Goal: Task Accomplishment & Management: Manage account settings

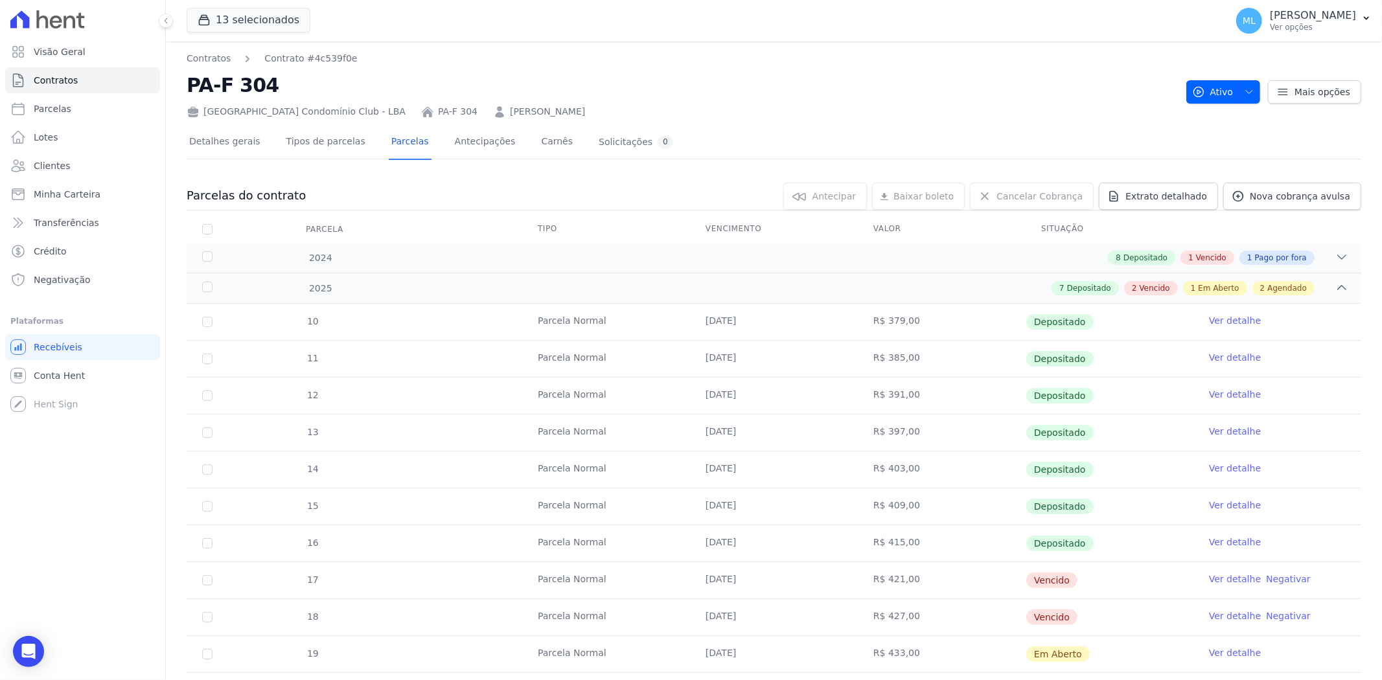
scroll to position [196, 0]
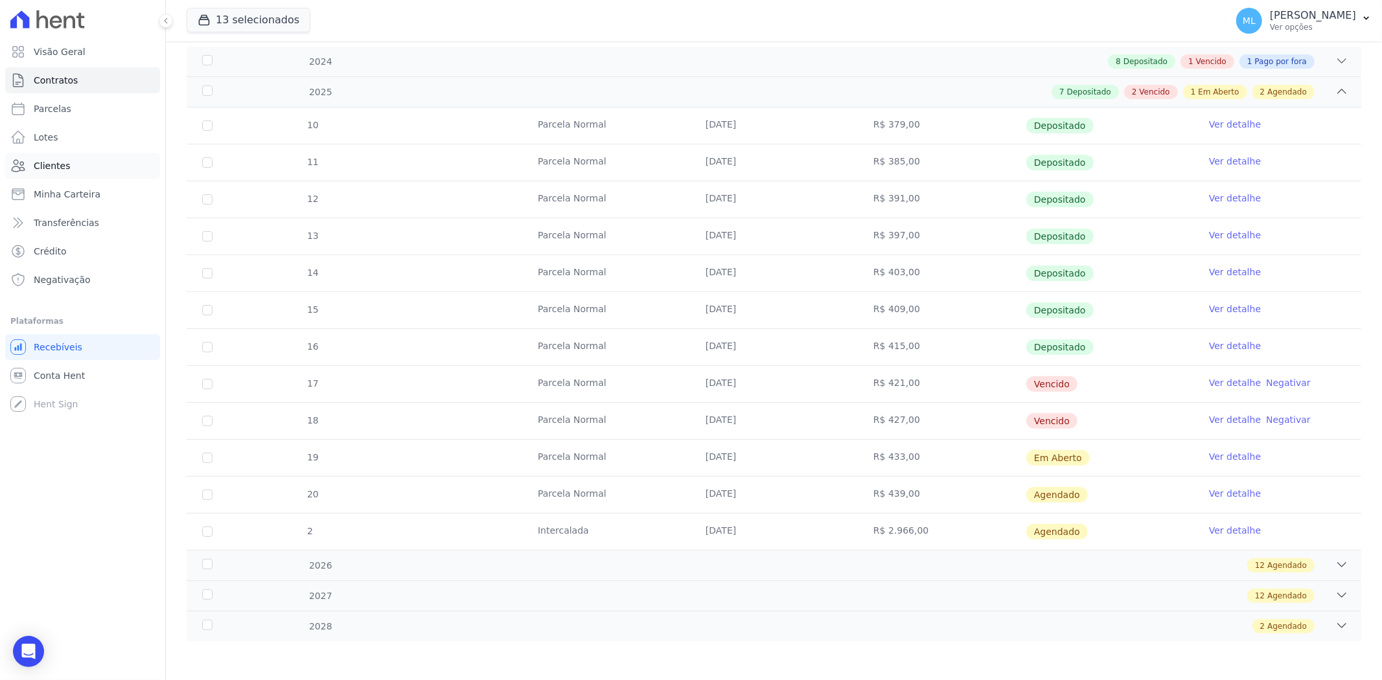
click at [81, 171] on link "Clientes" at bounding box center [82, 166] width 155 height 26
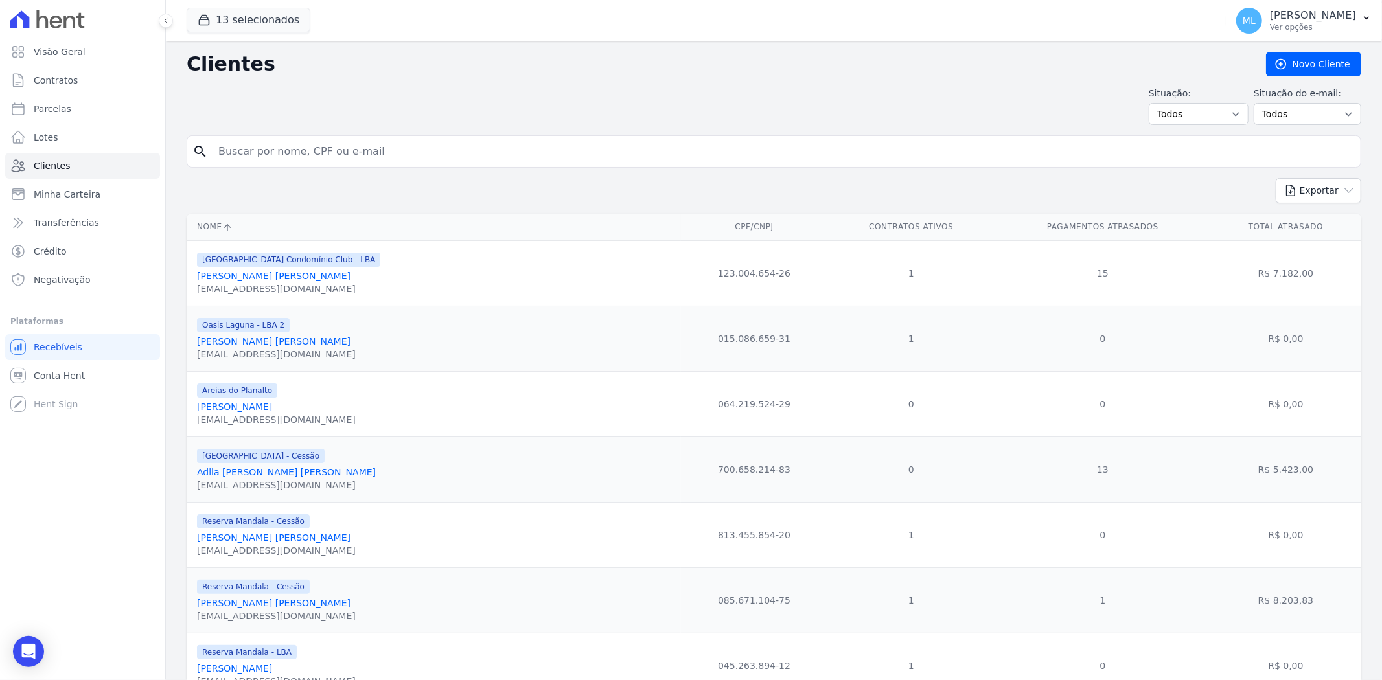
click at [377, 159] on input "search" at bounding box center [783, 152] width 1145 height 26
type input "rildon"
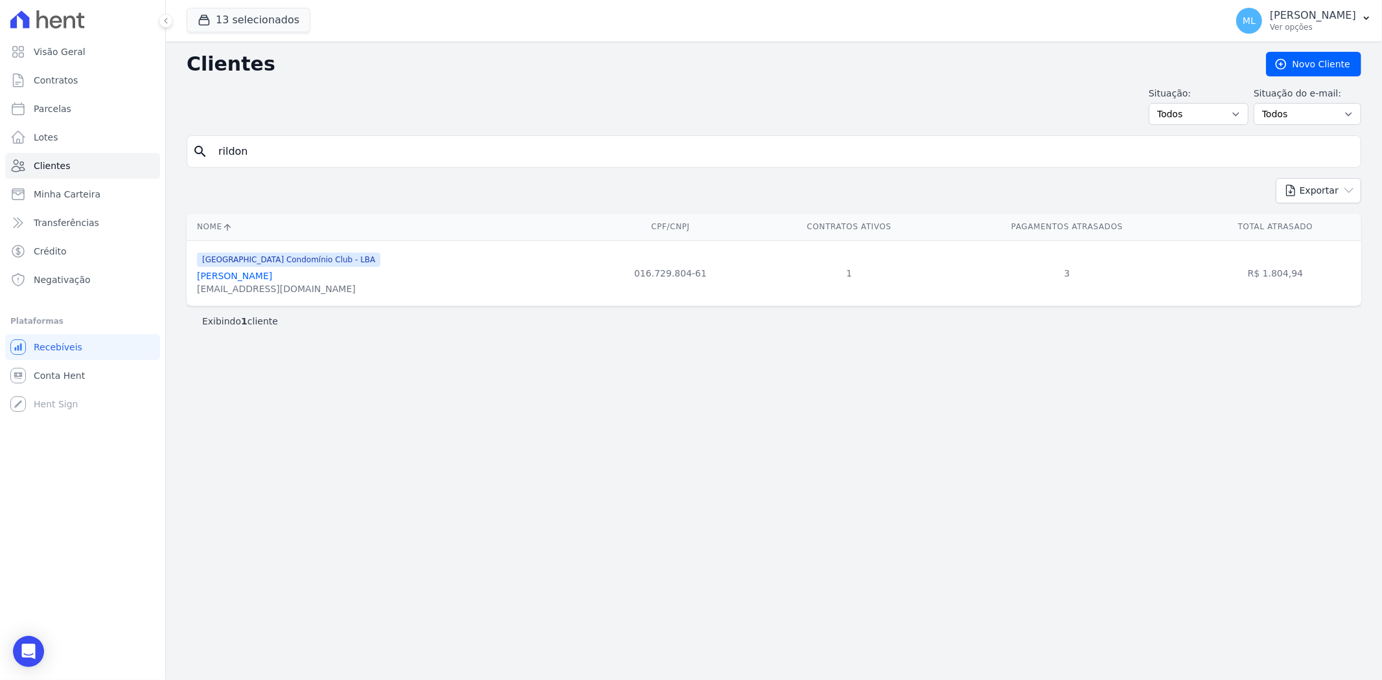
click at [272, 273] on link "[PERSON_NAME]" at bounding box center [234, 276] width 75 height 10
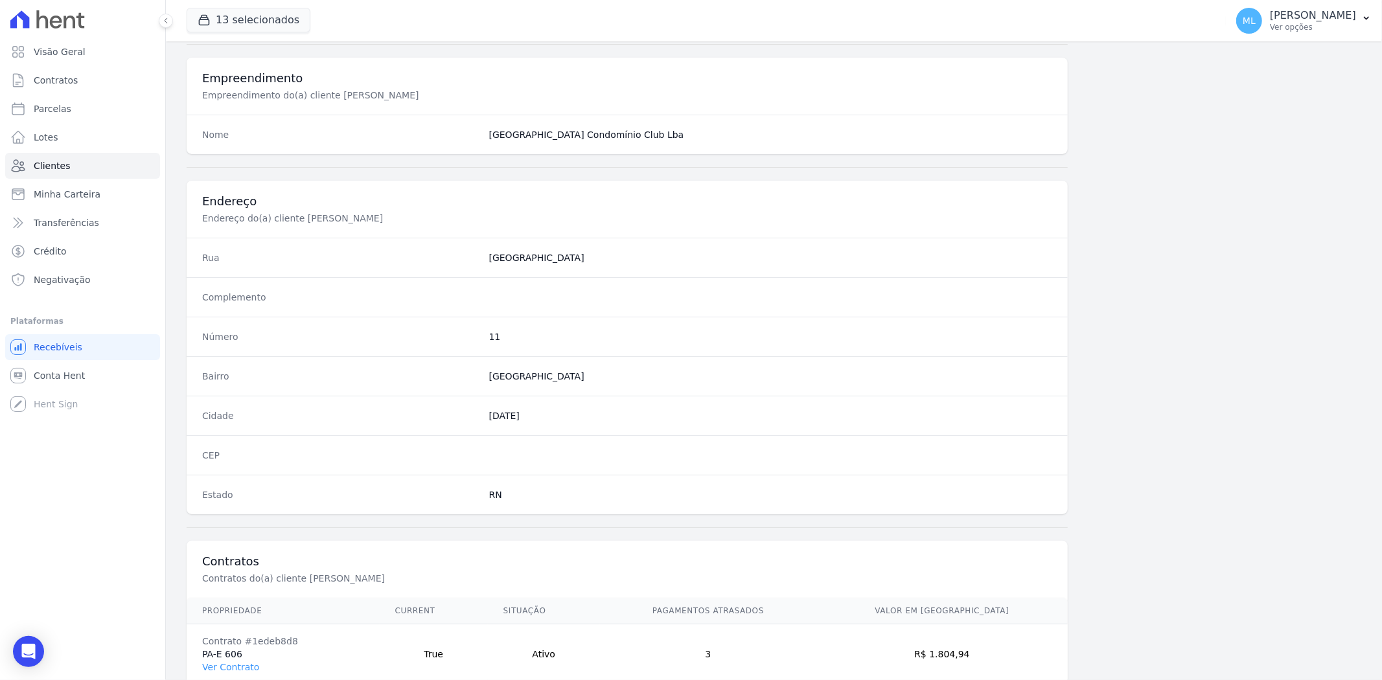
scroll to position [534, 0]
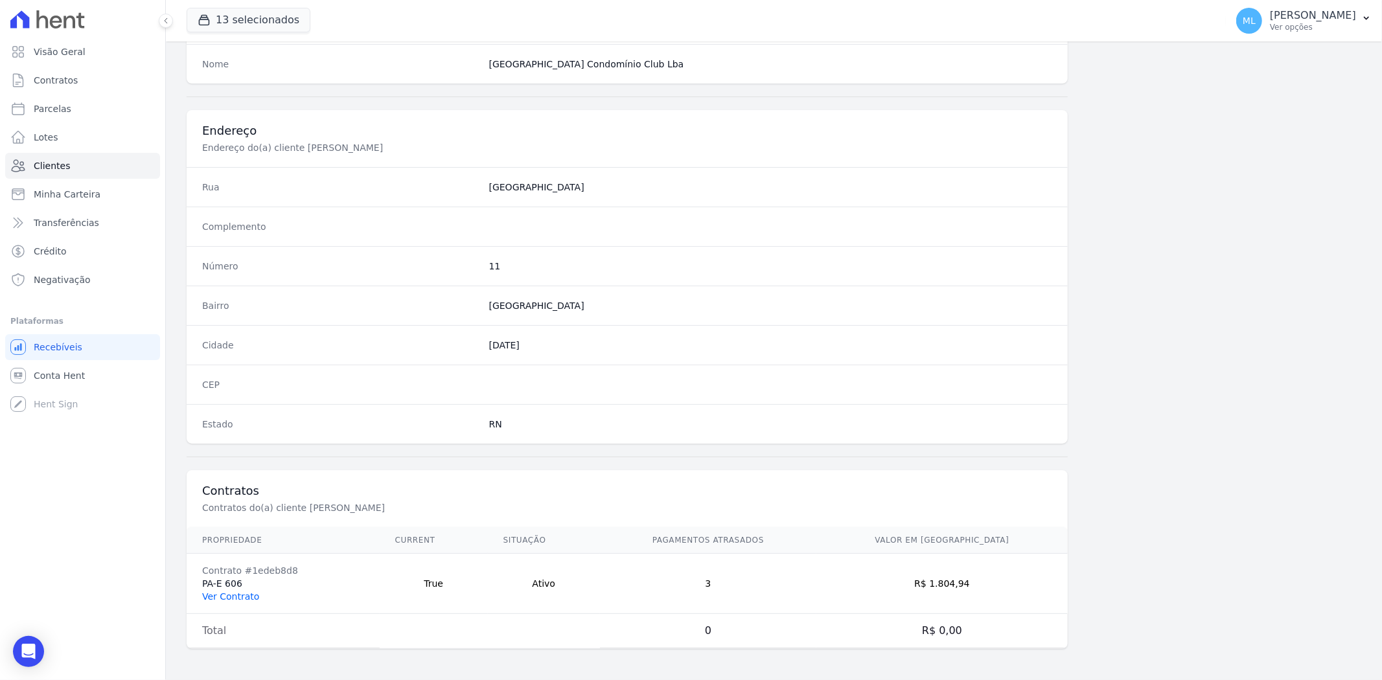
click at [248, 594] on link "Ver Contrato" at bounding box center [230, 597] width 57 height 10
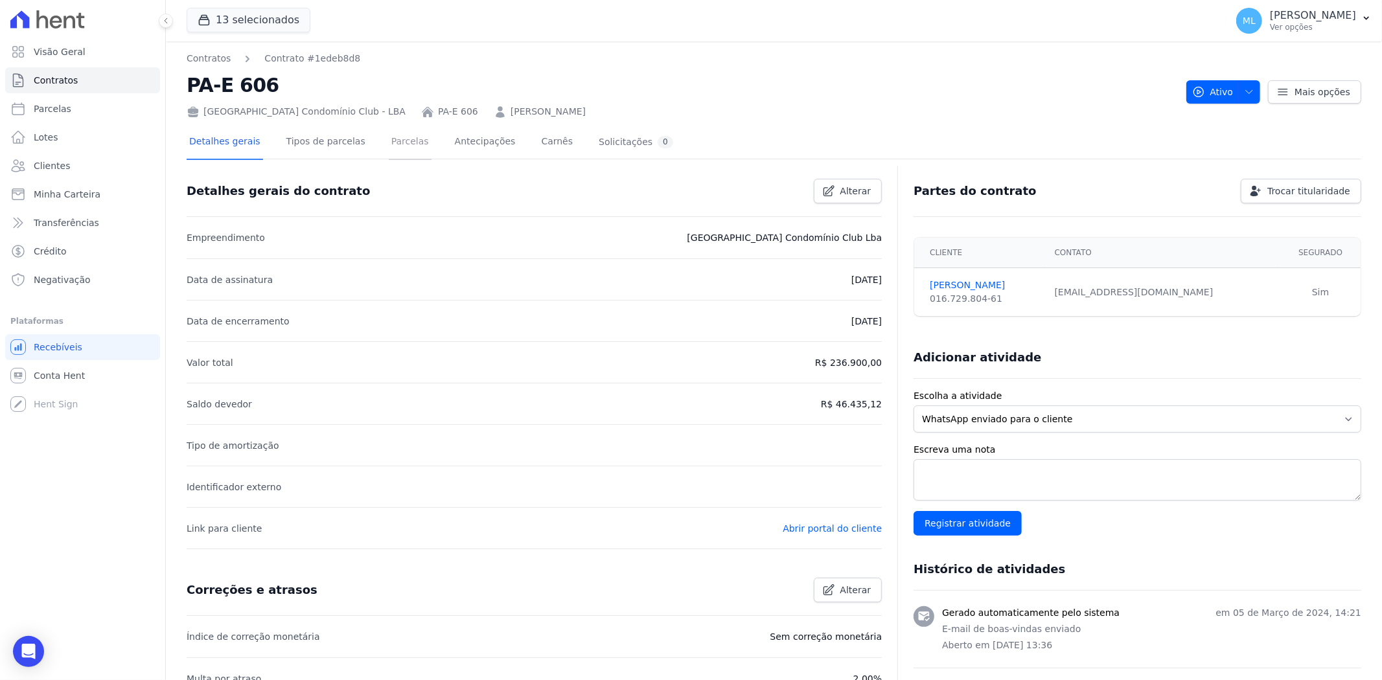
click at [389, 157] on link "Parcelas" at bounding box center [410, 143] width 43 height 34
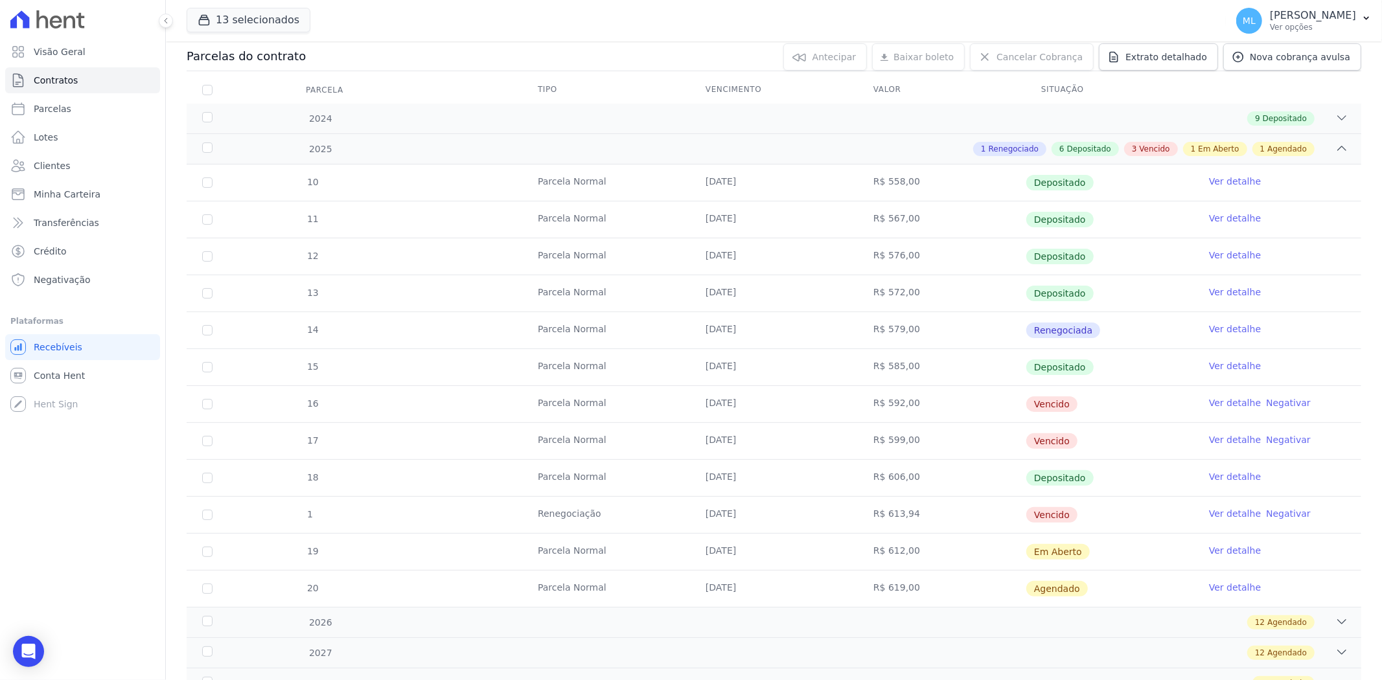
scroll to position [144, 0]
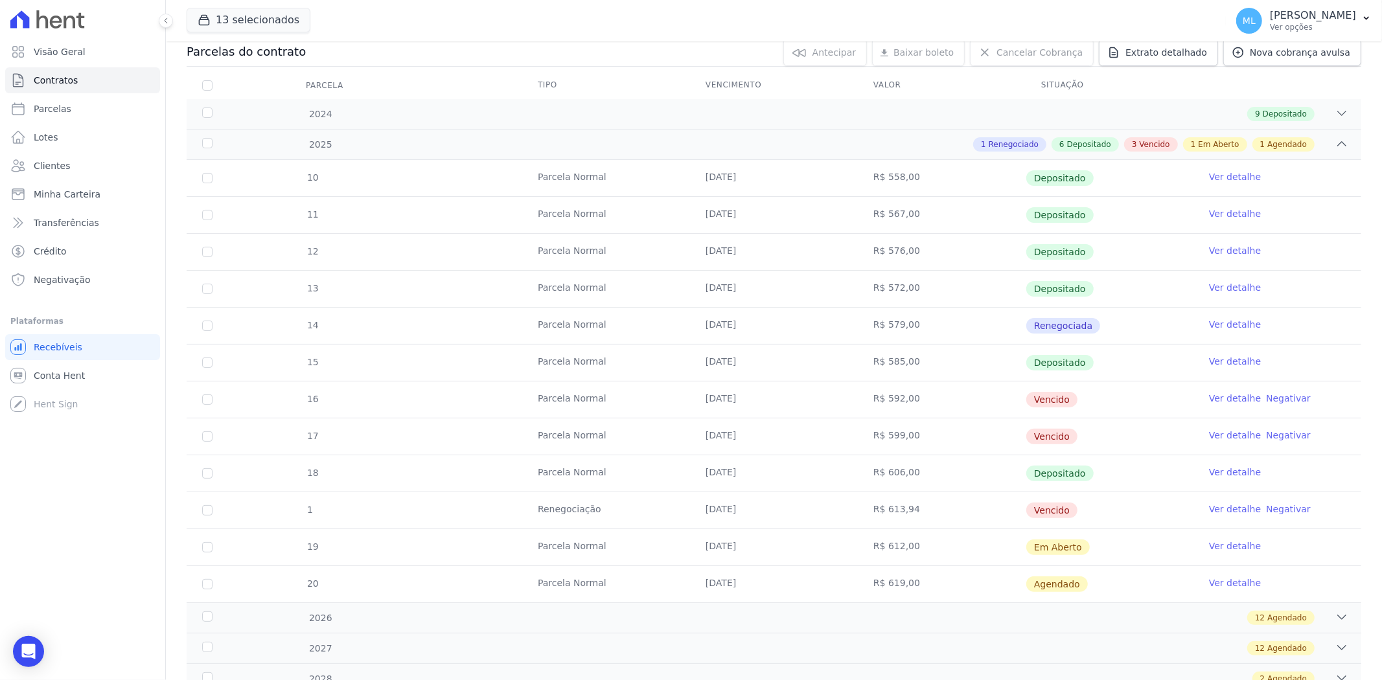
click at [1212, 504] on link "Ver detalhe" at bounding box center [1235, 509] width 52 height 13
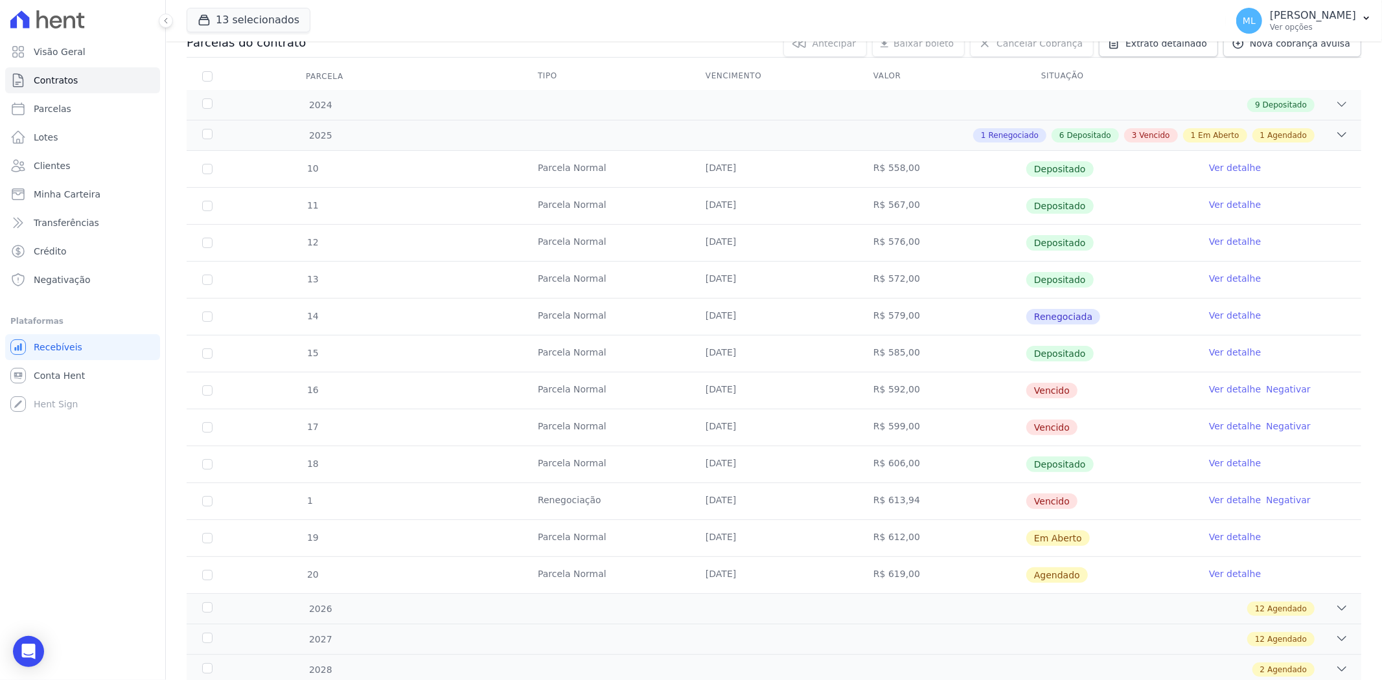
scroll to position [196, 0]
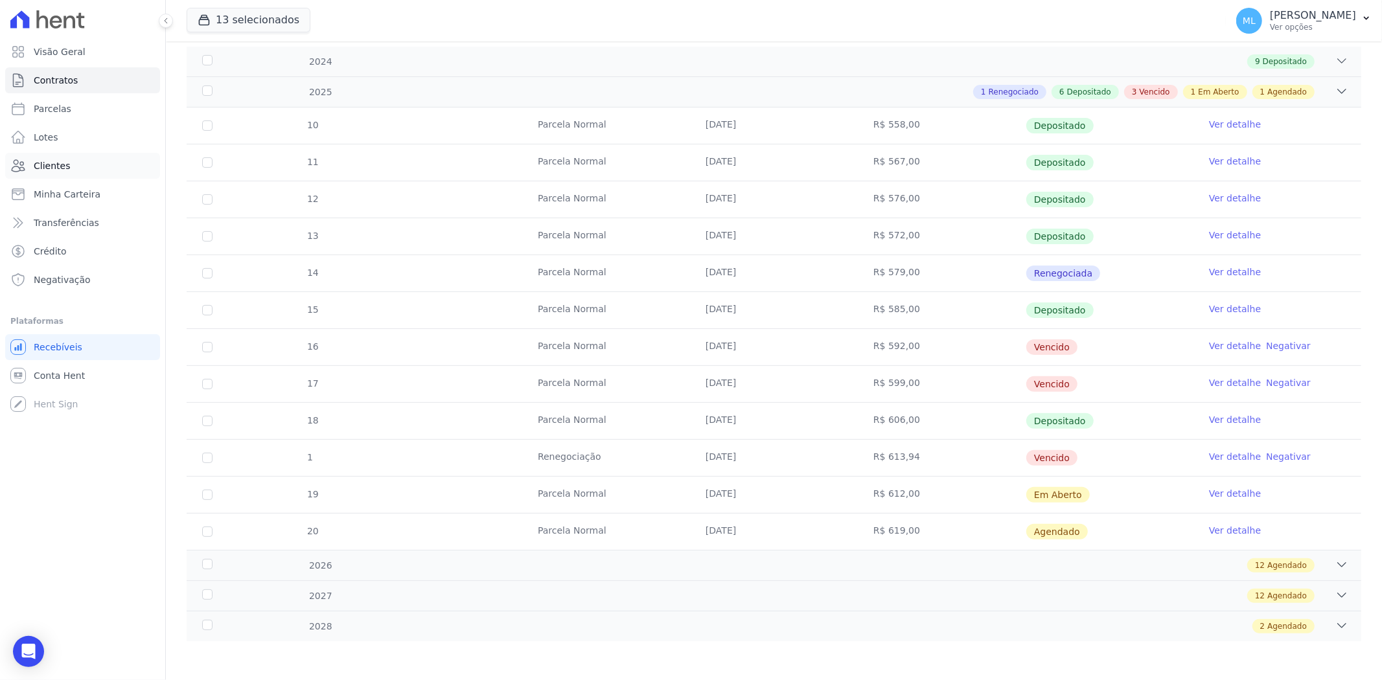
click at [80, 170] on link "Clientes" at bounding box center [82, 166] width 155 height 26
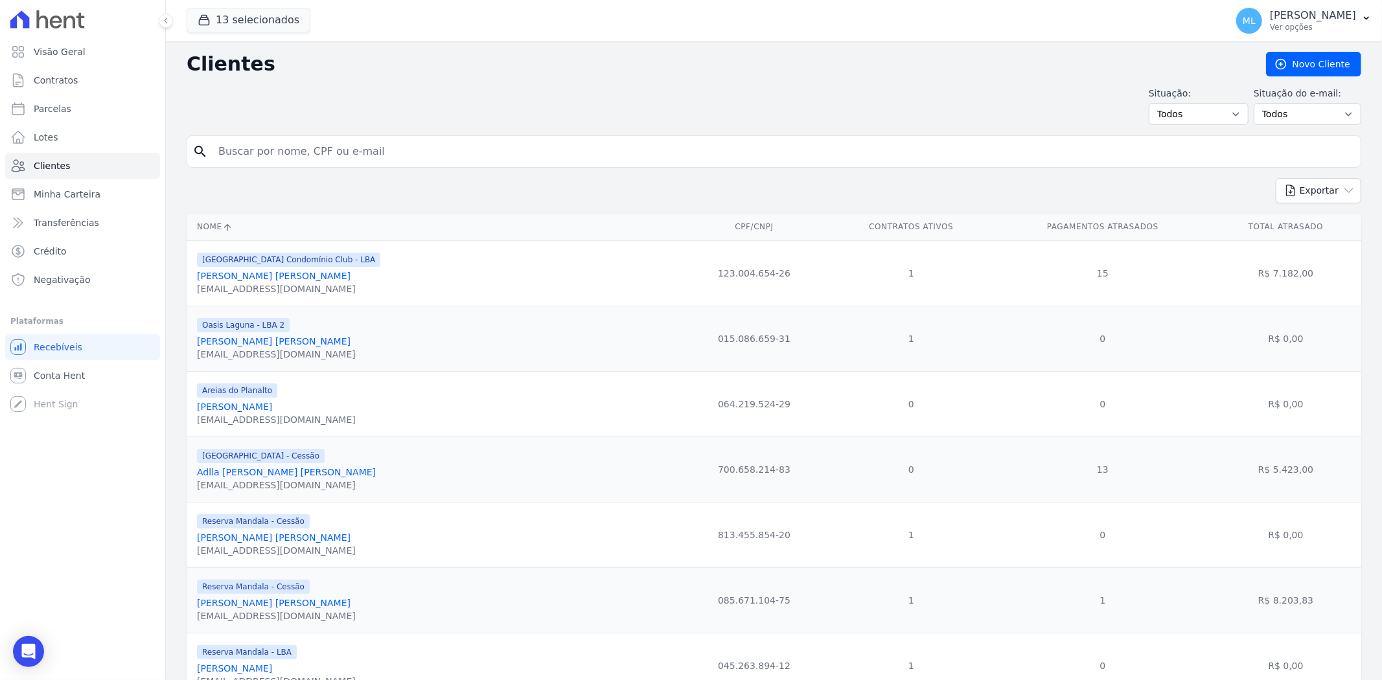
click at [305, 154] on input "search" at bounding box center [783, 152] width 1145 height 26
type input "thina"
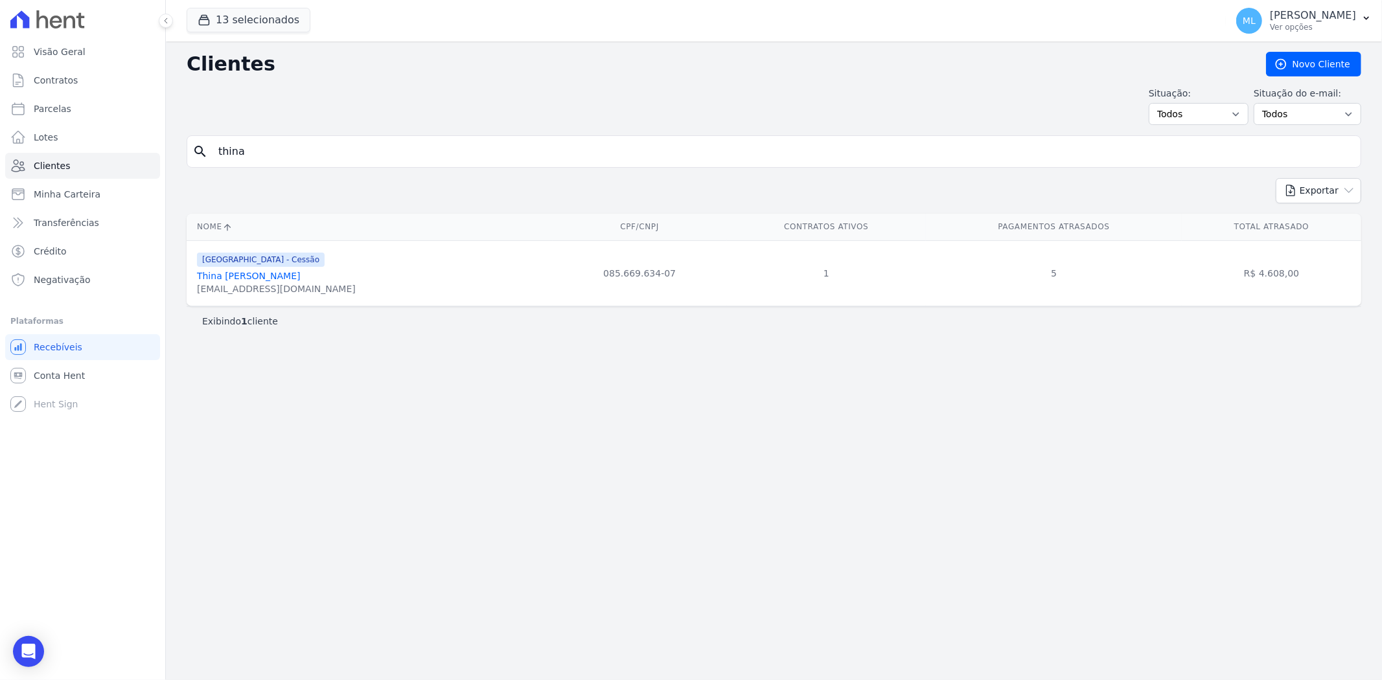
click at [255, 271] on link "Thina [PERSON_NAME]" at bounding box center [249, 276] width 104 height 10
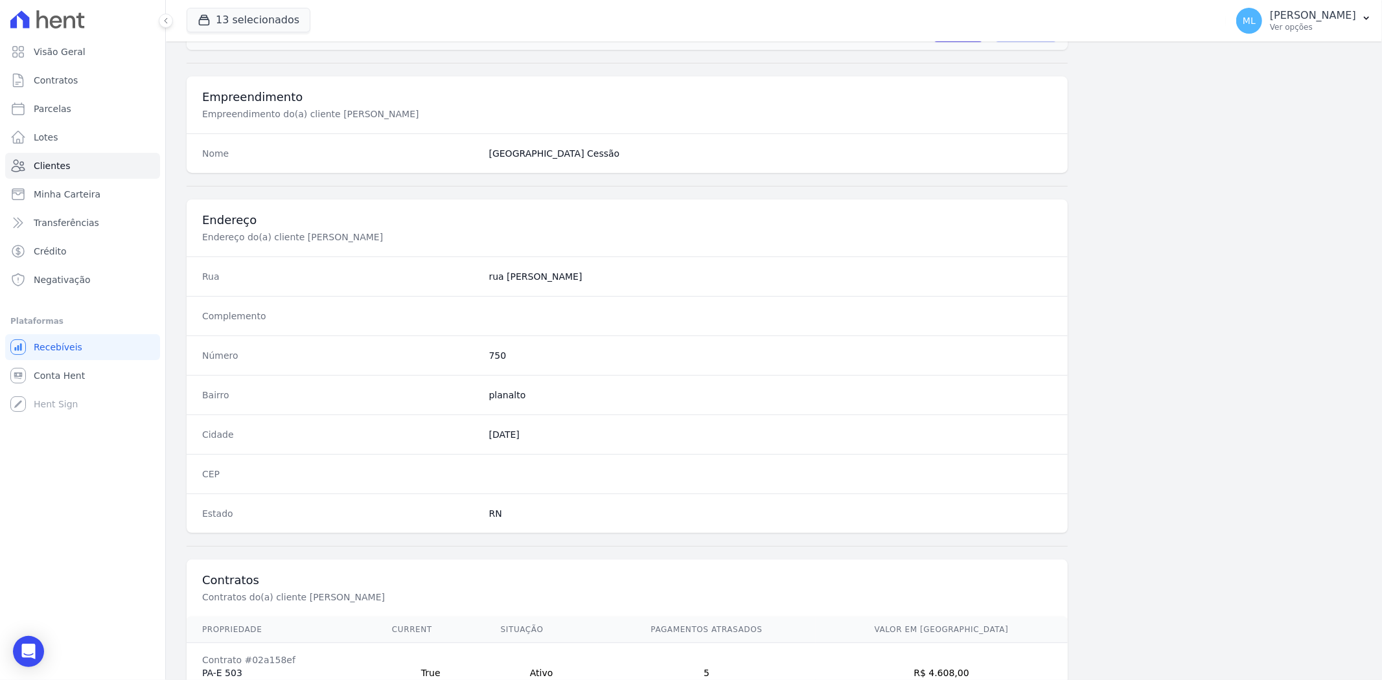
scroll to position [534, 0]
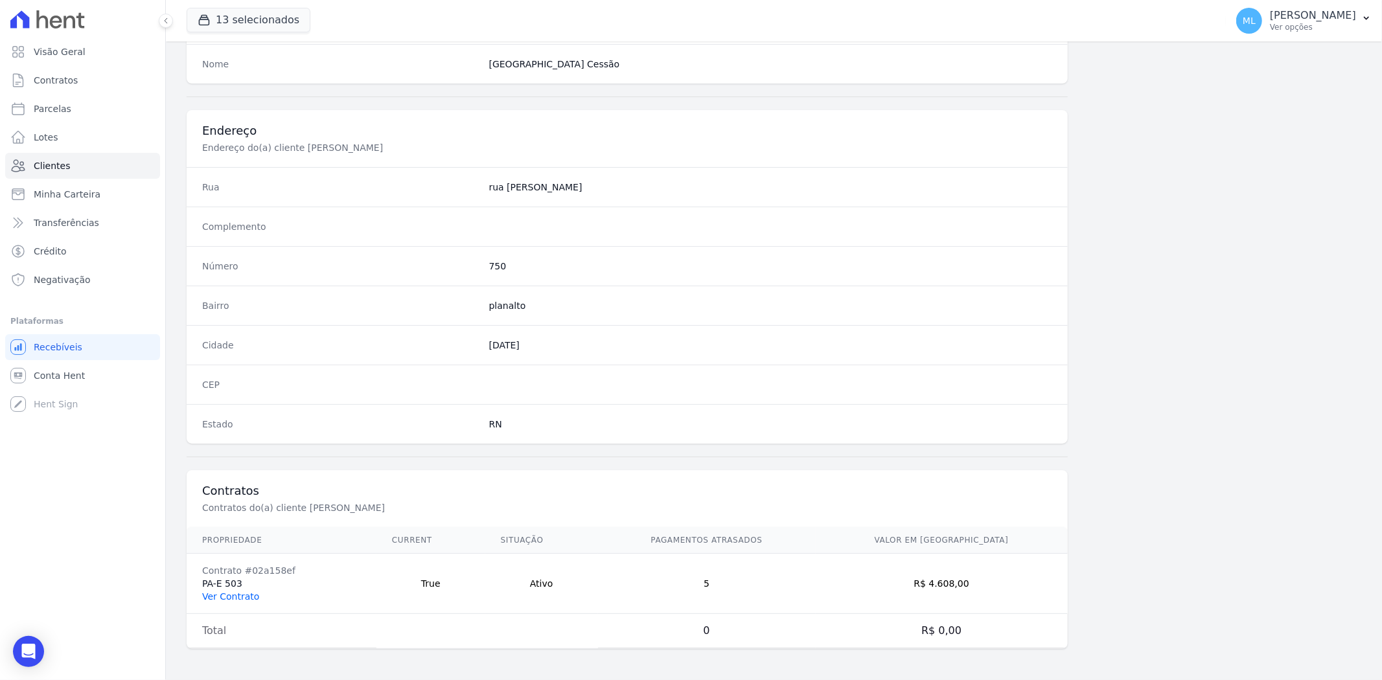
click at [237, 592] on link "Ver Contrato" at bounding box center [230, 597] width 57 height 10
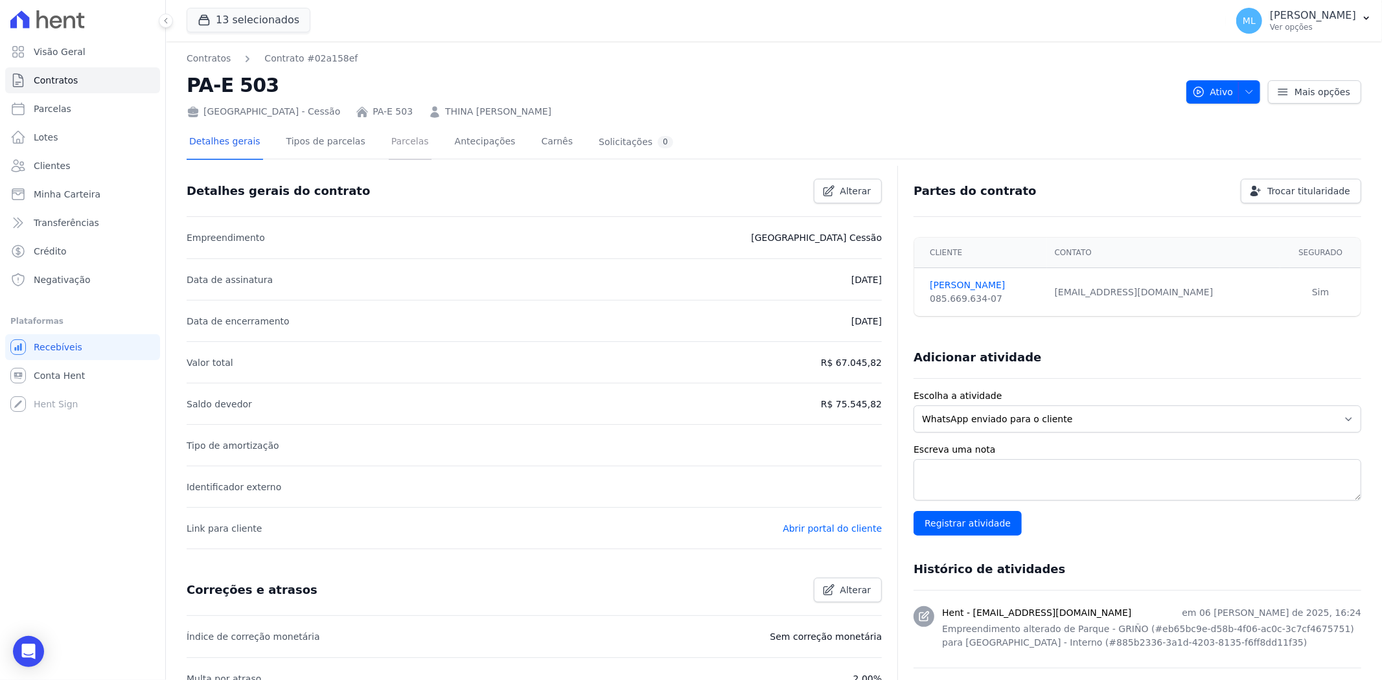
click at [389, 159] on link "Parcelas" at bounding box center [410, 143] width 43 height 34
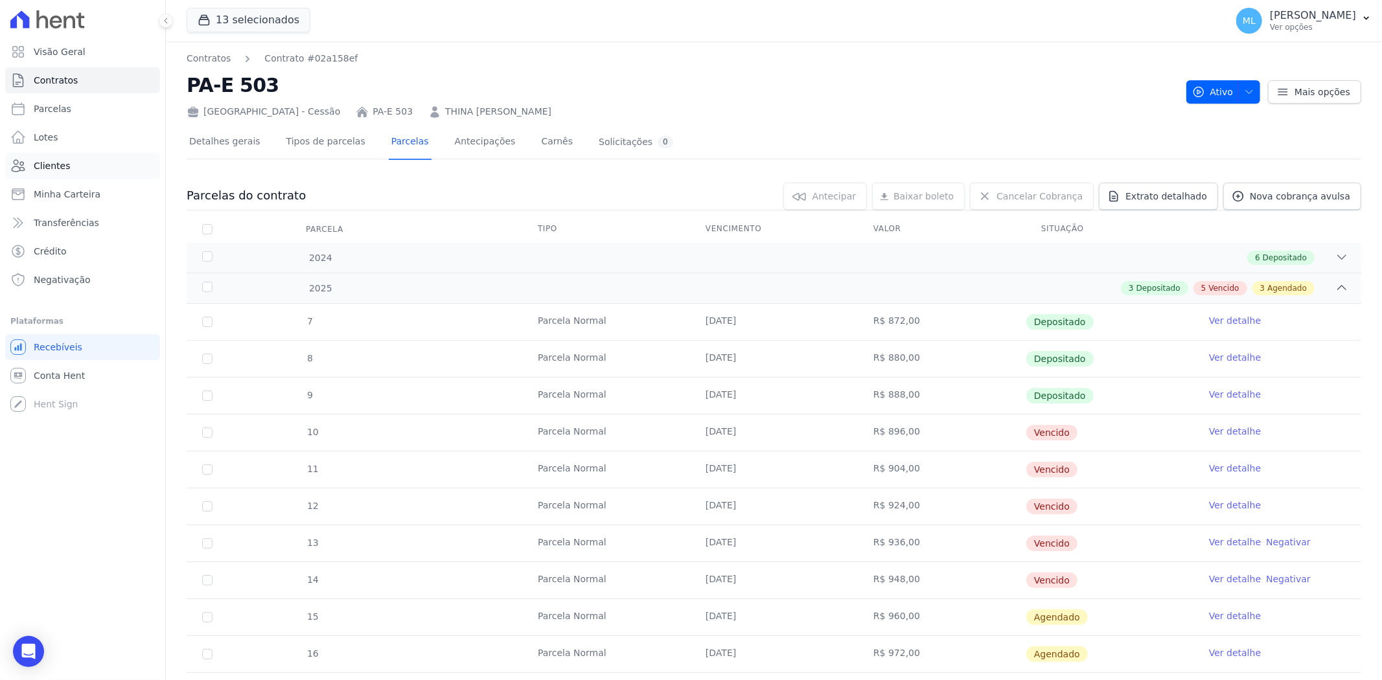
click at [80, 165] on link "Clientes" at bounding box center [82, 166] width 155 height 26
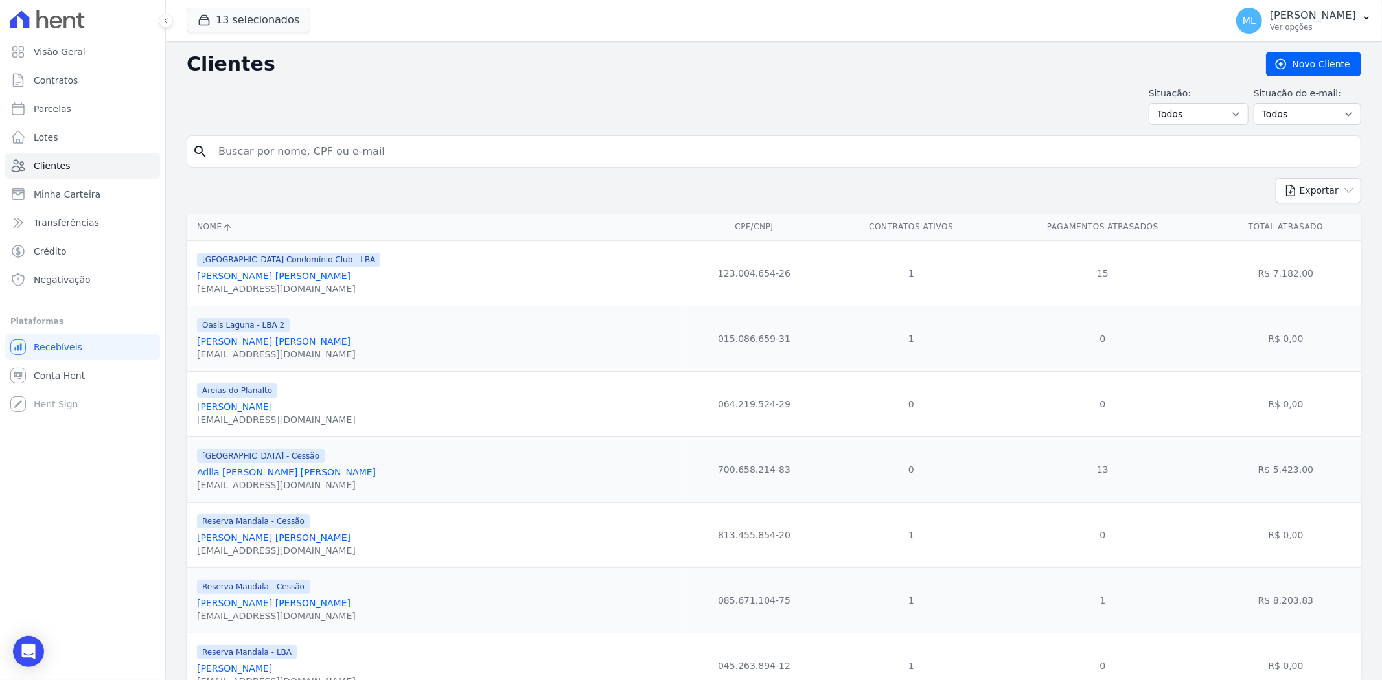
click at [345, 149] on input "search" at bounding box center [783, 152] width 1145 height 26
type input "iranildo"
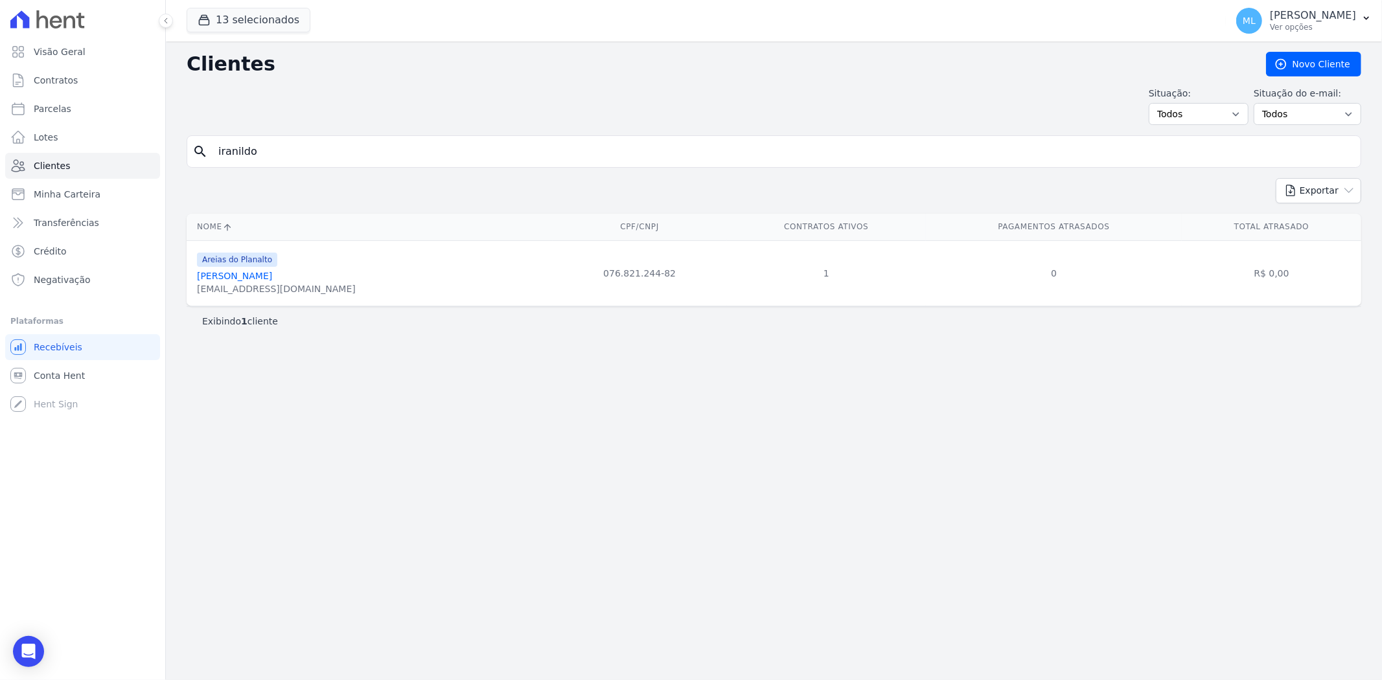
click at [272, 275] on link "[PERSON_NAME]" at bounding box center [234, 276] width 75 height 10
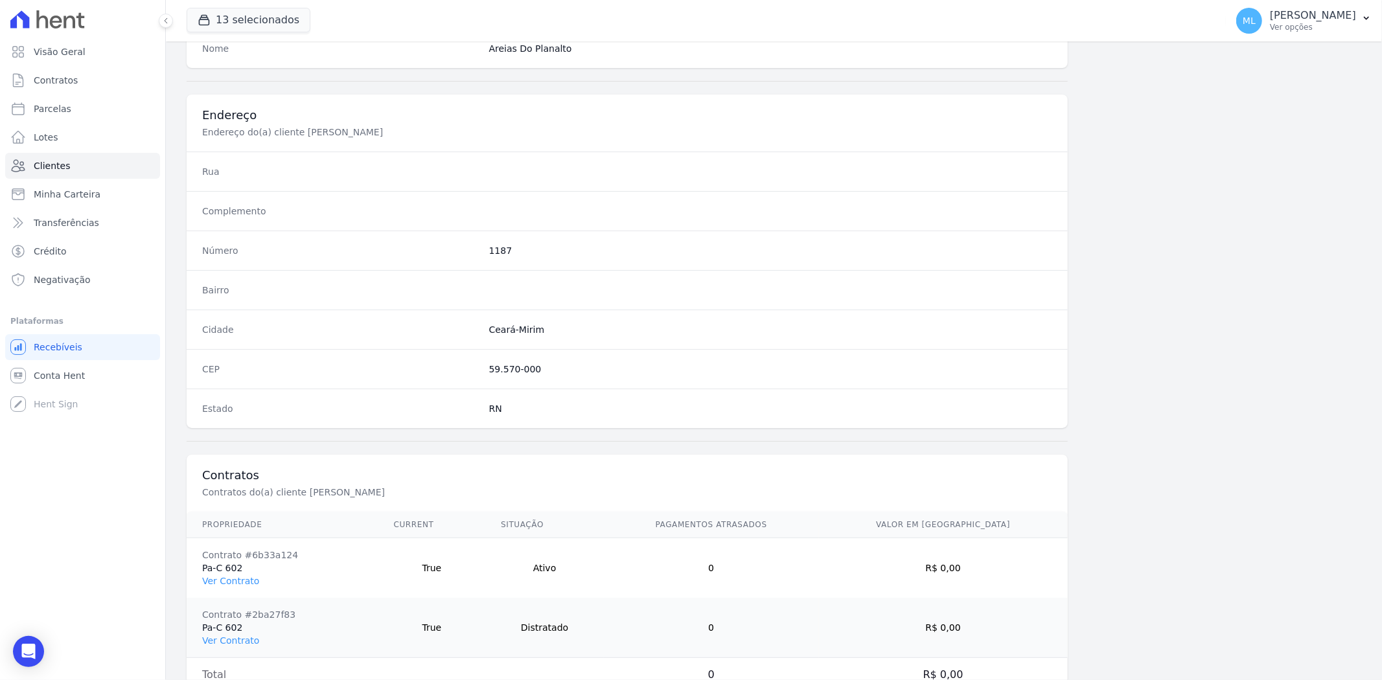
scroll to position [593, 0]
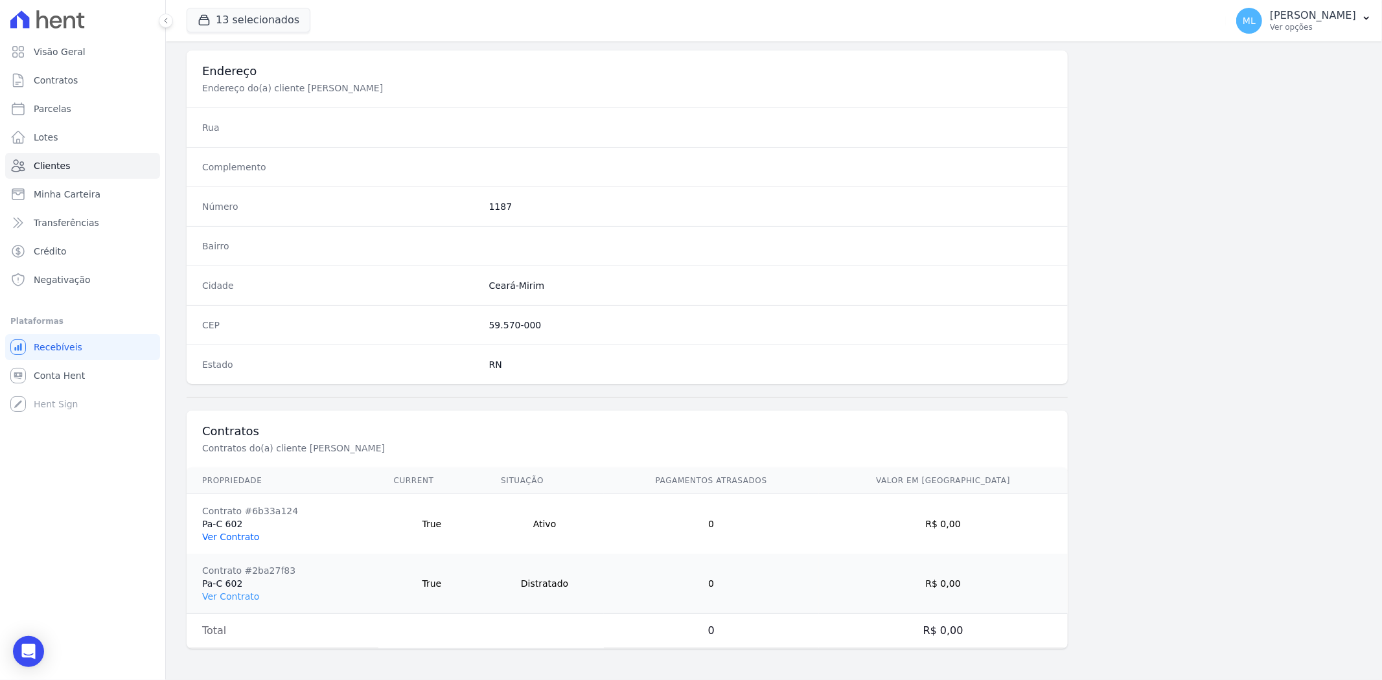
click at [246, 539] on link "Ver Contrato" at bounding box center [230, 537] width 57 height 10
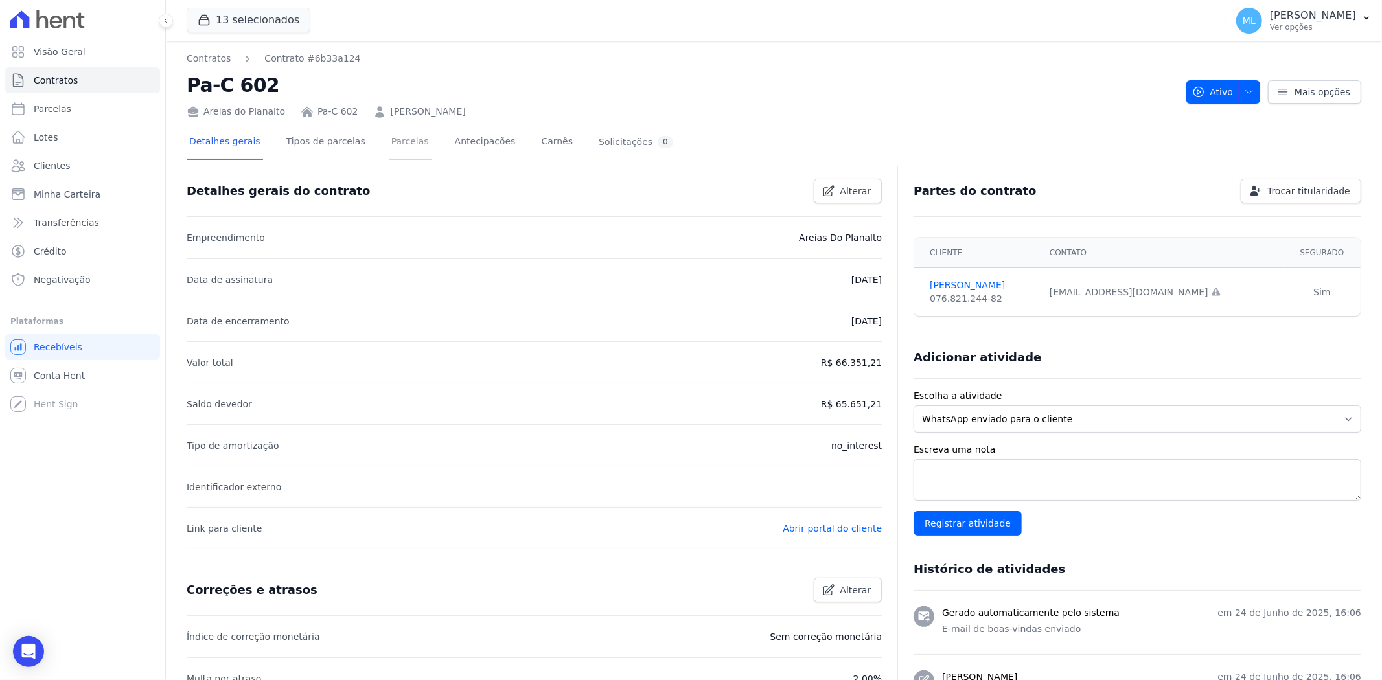
click at [389, 150] on link "Parcelas" at bounding box center [410, 143] width 43 height 34
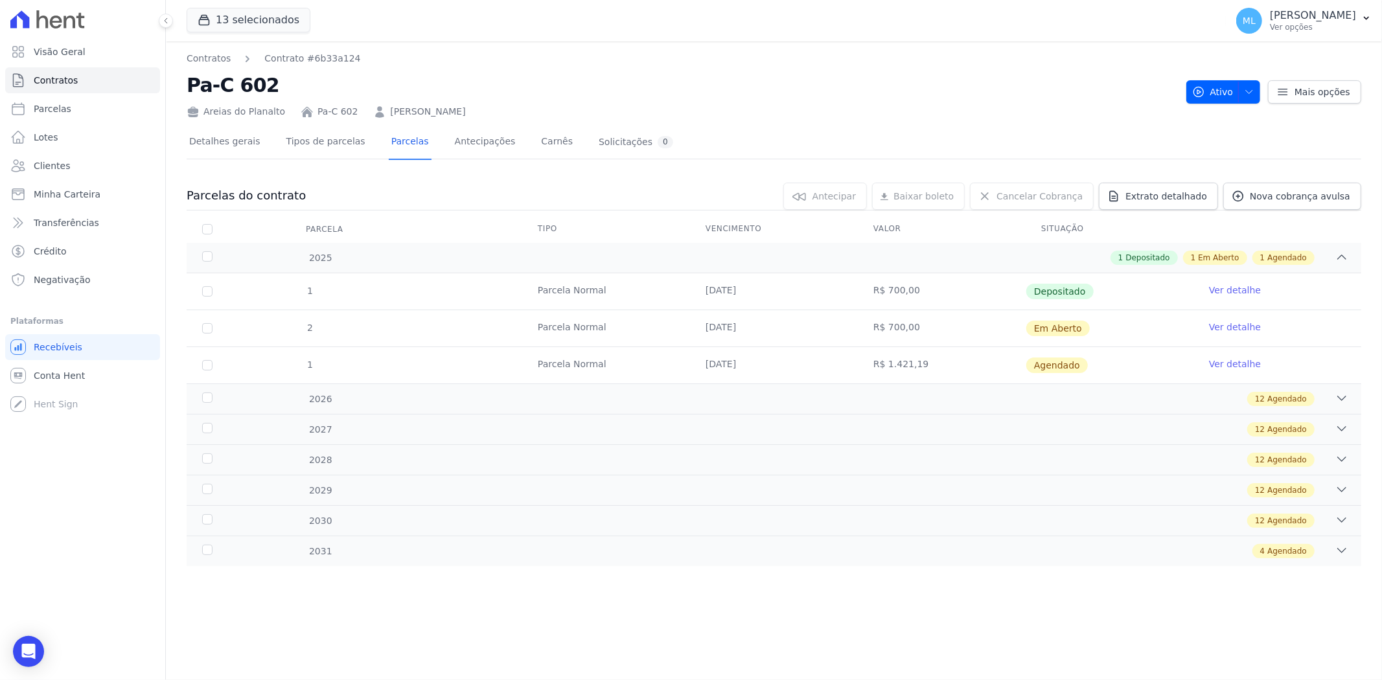
click at [1225, 325] on link "Ver detalhe" at bounding box center [1235, 327] width 52 height 13
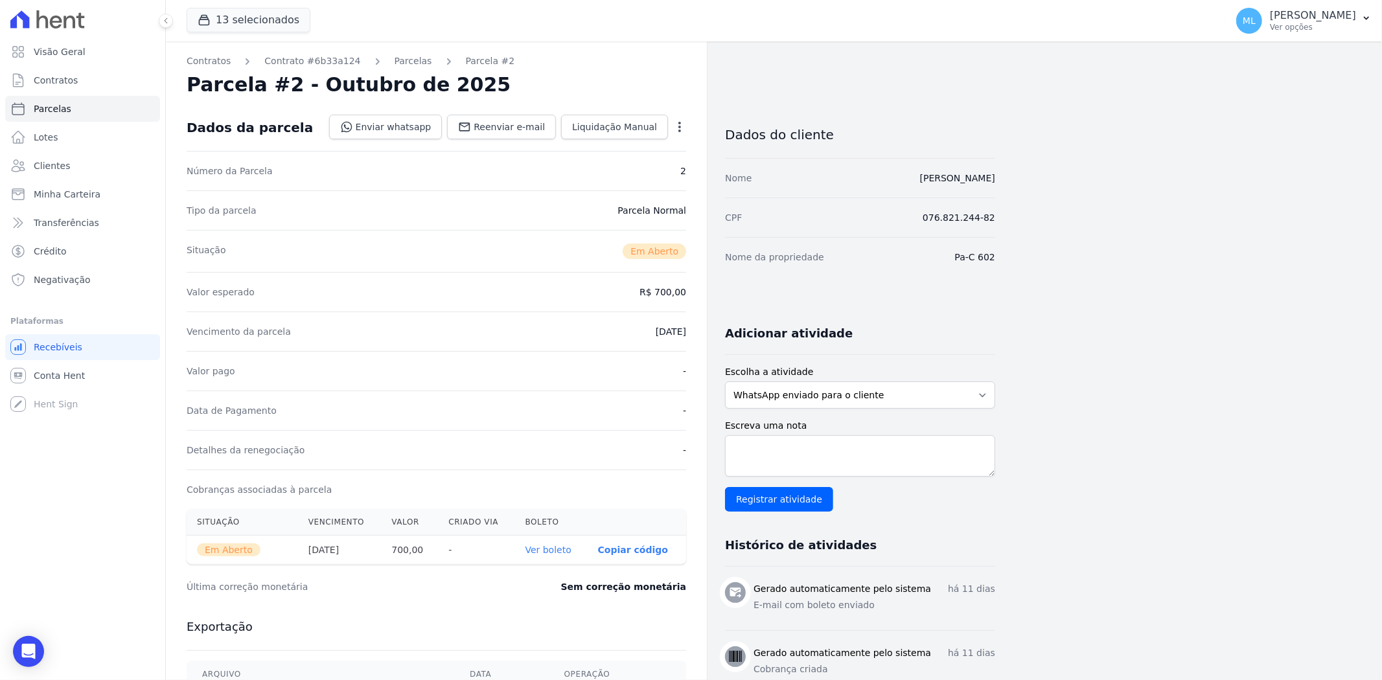
click at [561, 548] on link "Ver boleto" at bounding box center [549, 550] width 46 height 10
click at [83, 167] on link "Clientes" at bounding box center [82, 166] width 155 height 26
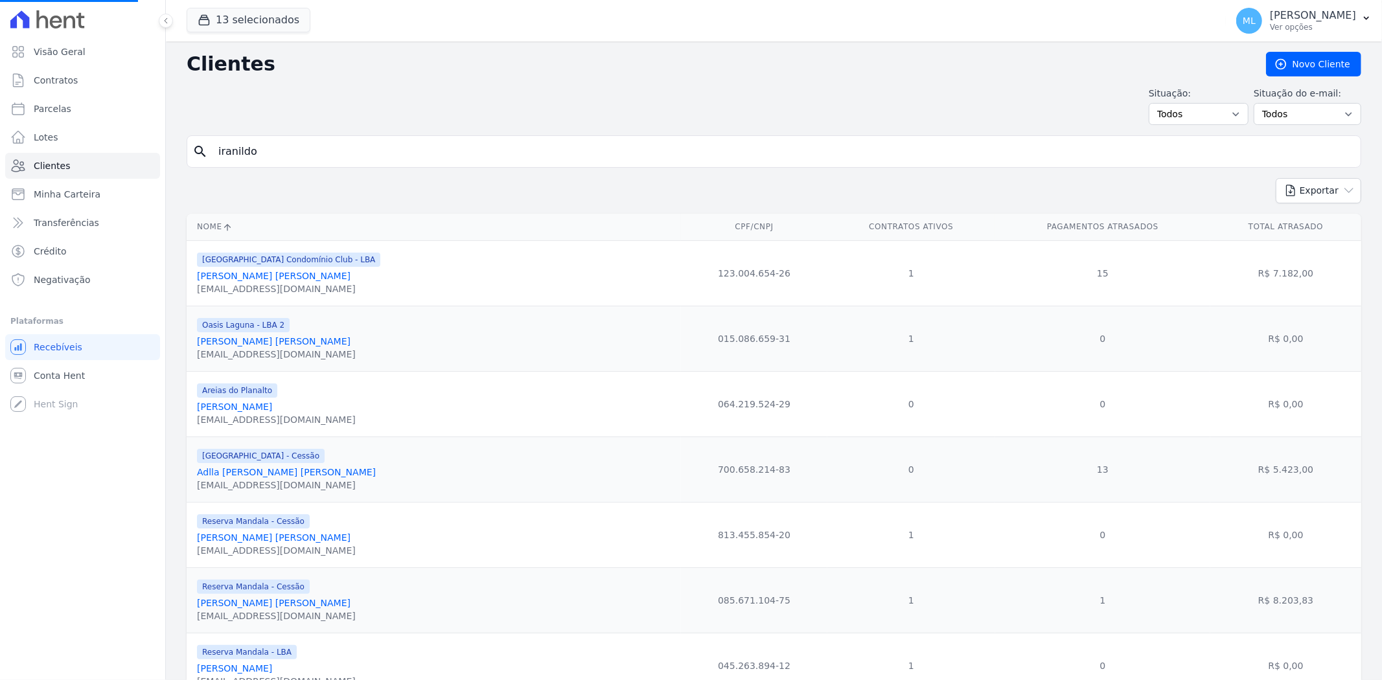
click at [302, 156] on input "iranildo" at bounding box center [783, 152] width 1145 height 26
drag, startPoint x: 302, startPoint y: 156, endPoint x: 117, endPoint y: 146, distance: 185.6
click at [117, 146] on div "Visão Geral Contratos [GEOGRAPHIC_DATA] Lotes Clientes Minha Carteira Transferê…" at bounding box center [691, 340] width 1382 height 680
click at [272, 147] on input "search" at bounding box center [783, 152] width 1145 height 26
type input "thina"
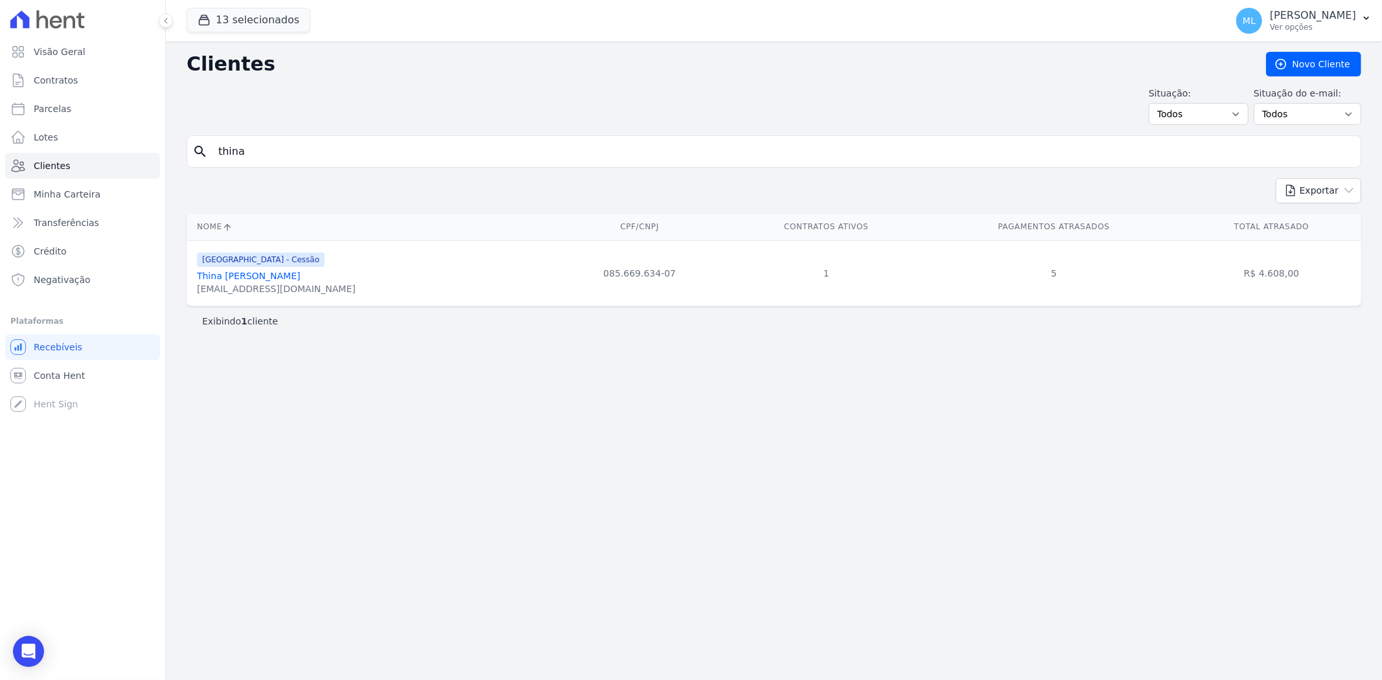
click at [276, 277] on link "Thina [PERSON_NAME]" at bounding box center [249, 276] width 104 height 10
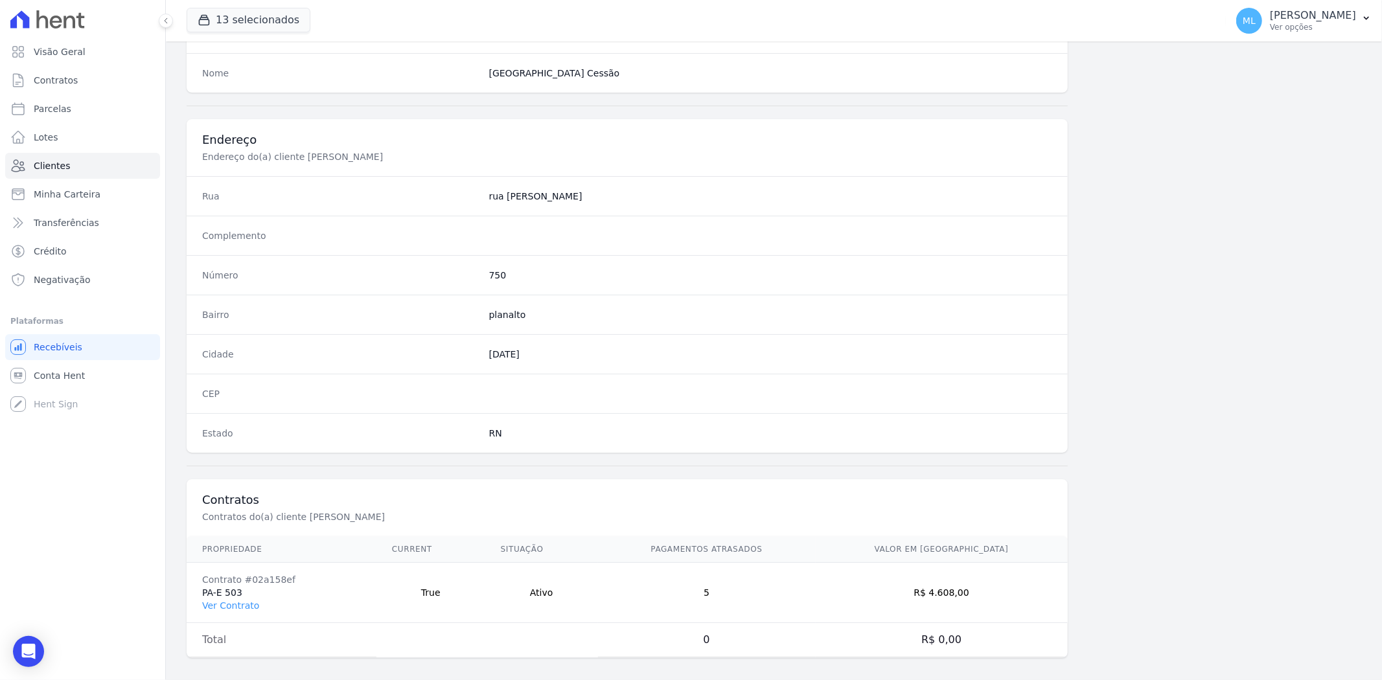
scroll to position [534, 0]
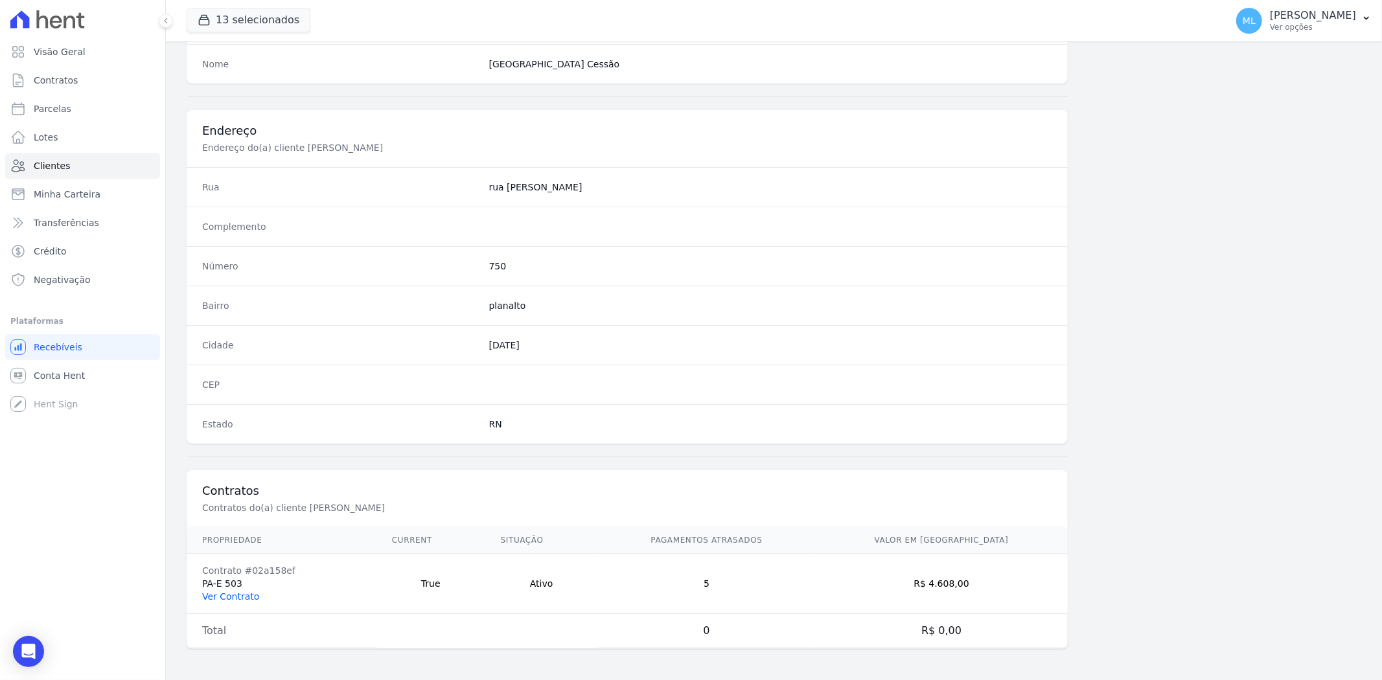
click at [244, 597] on link "Ver Contrato" at bounding box center [230, 597] width 57 height 10
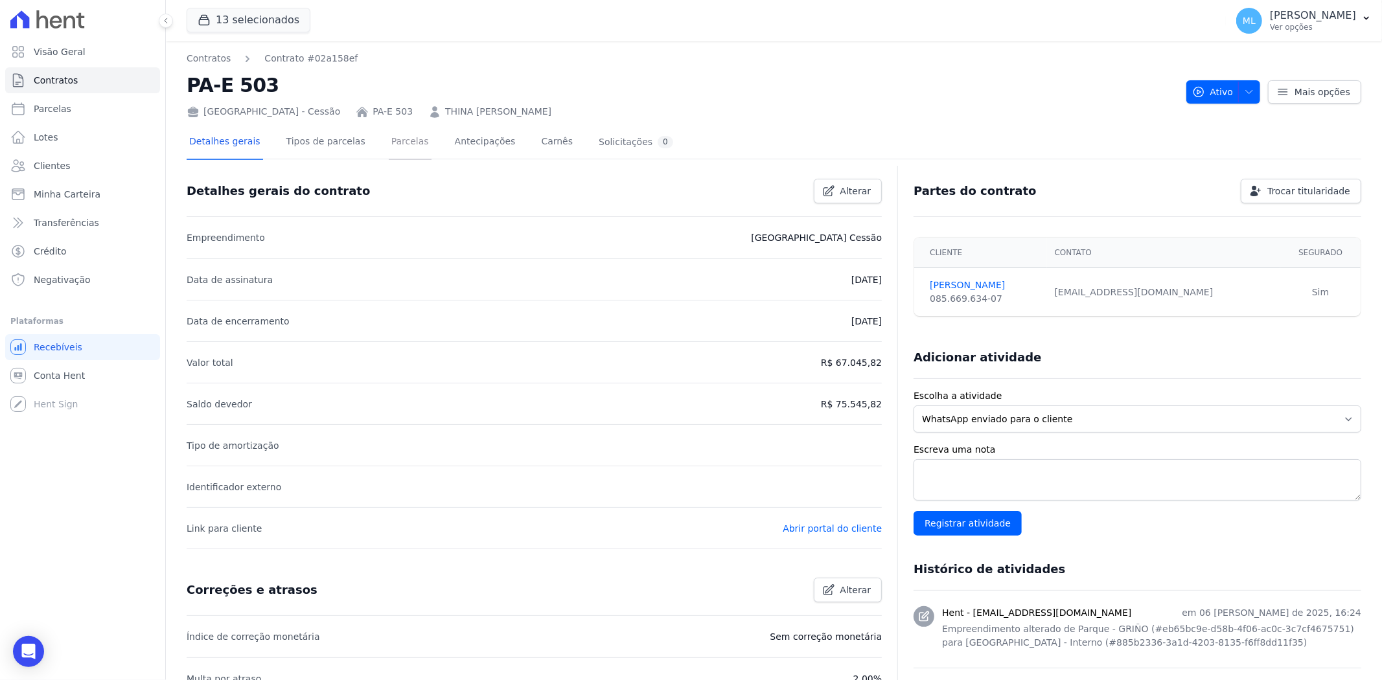
click at [390, 154] on link "Parcelas" at bounding box center [410, 143] width 43 height 34
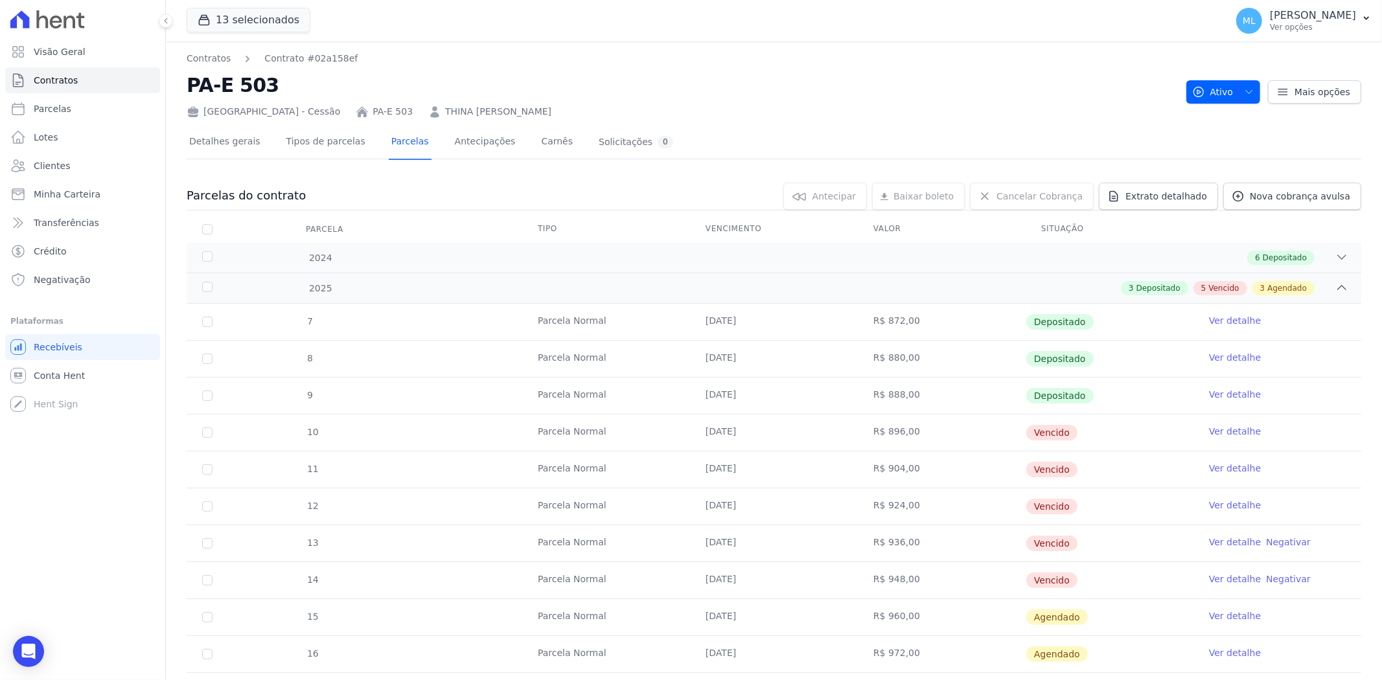
click at [1227, 432] on link "Ver detalhe" at bounding box center [1235, 431] width 52 height 13
click at [1210, 469] on link "Ver detalhe" at bounding box center [1235, 468] width 52 height 13
click at [1216, 509] on link "Ver detalhe" at bounding box center [1235, 505] width 52 height 13
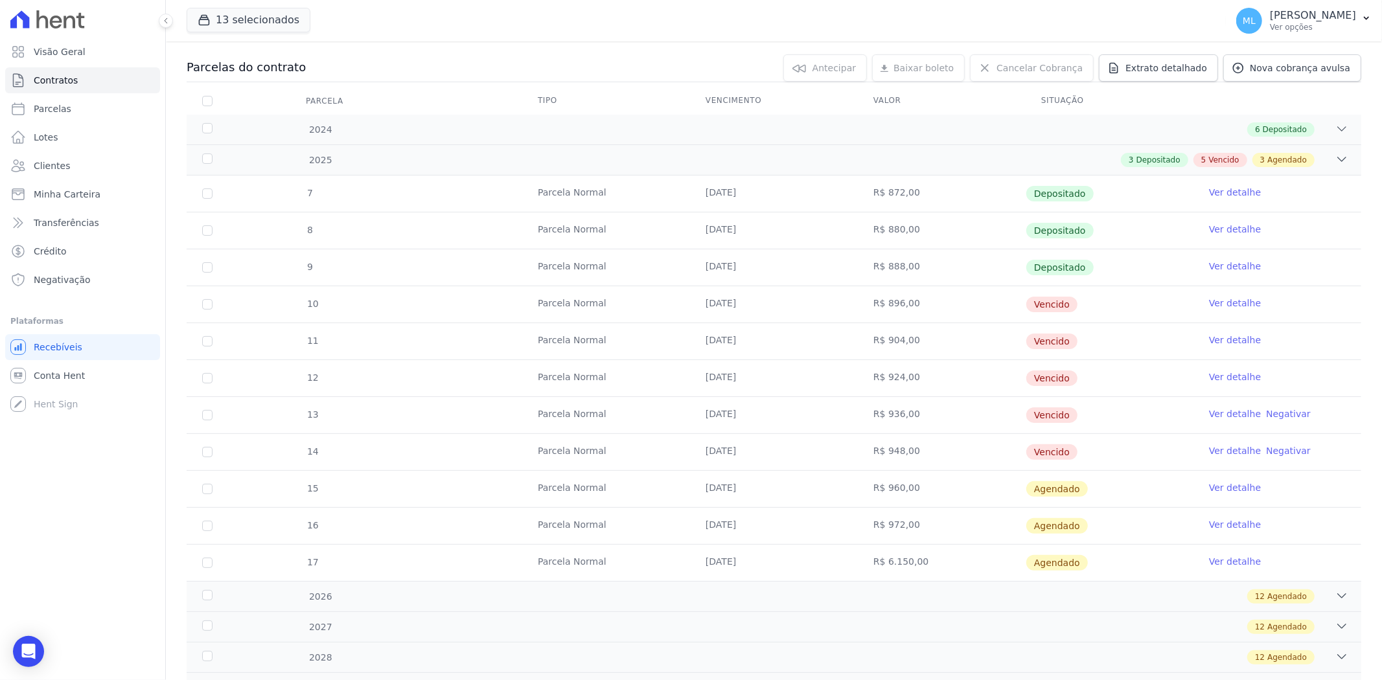
scroll to position [144, 0]
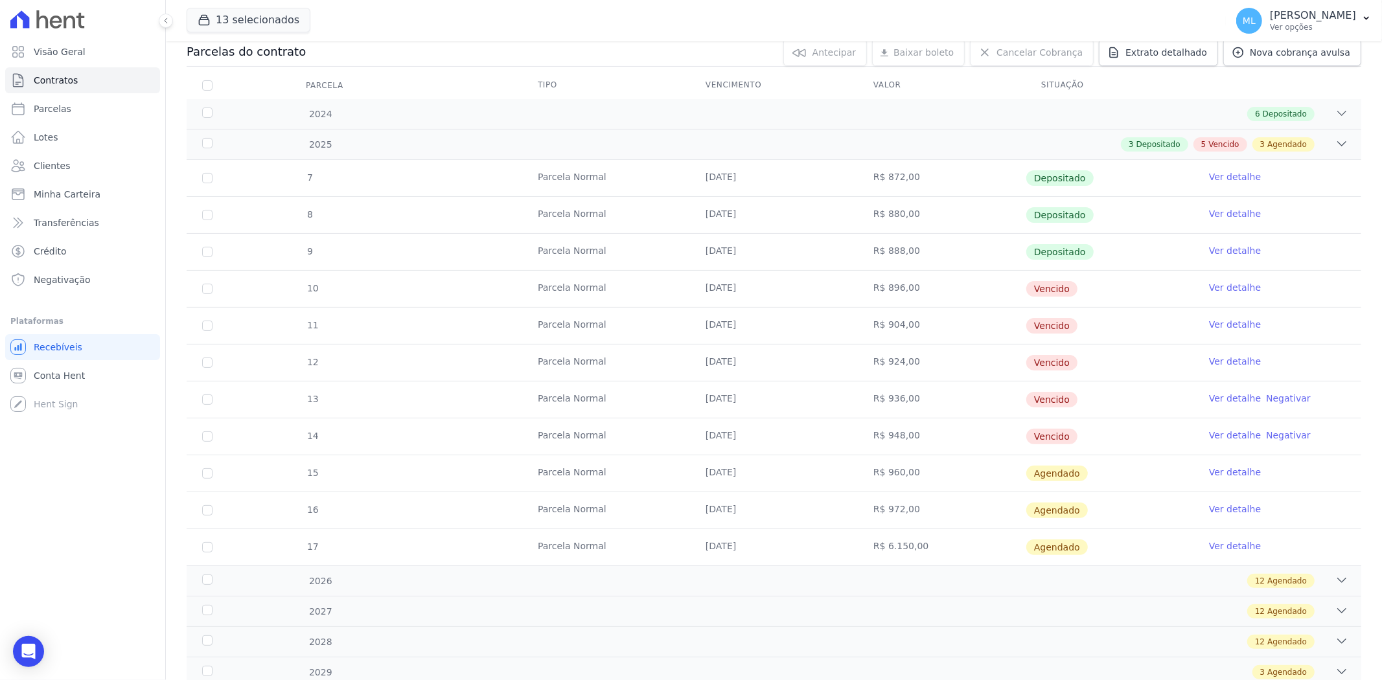
click at [1225, 399] on link "Ver detalhe" at bounding box center [1235, 398] width 52 height 13
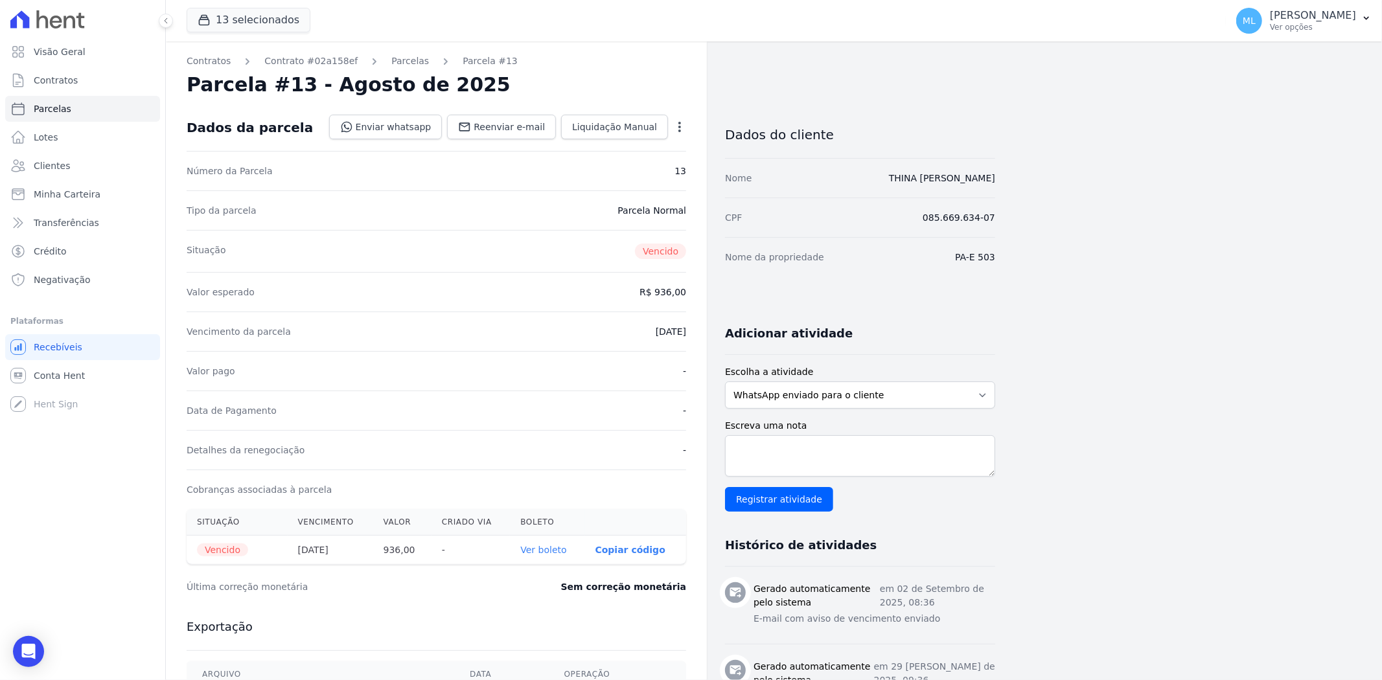
click at [551, 550] on link "Ver boleto" at bounding box center [543, 550] width 46 height 10
